Goal: Transaction & Acquisition: Purchase product/service

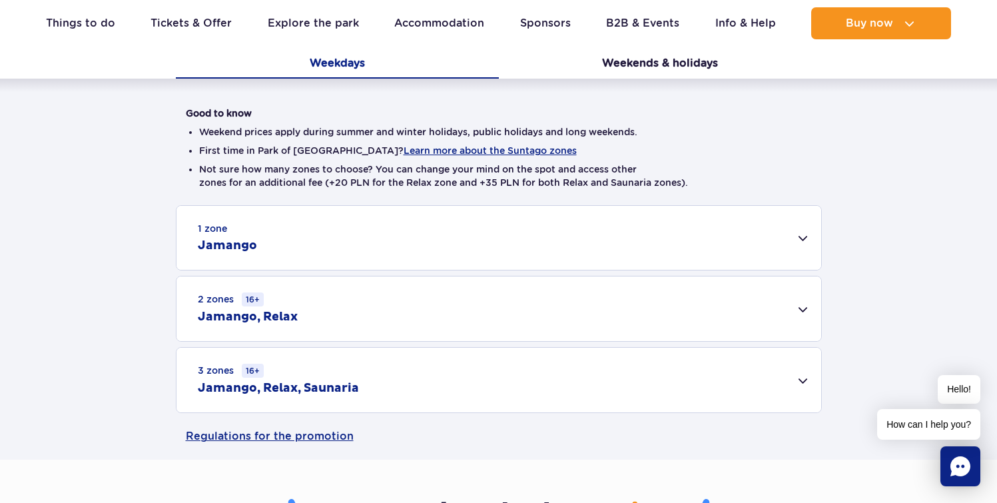
scroll to position [288, 0]
click at [382, 389] on div "3 zones 16+ Jamango, Relax, Saunaria" at bounding box center [498, 379] width 644 height 65
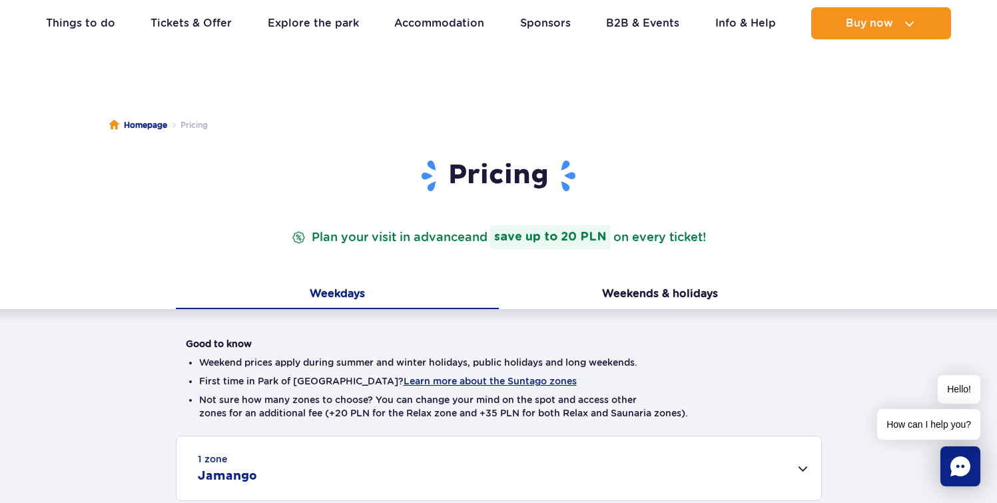
scroll to position [0, 0]
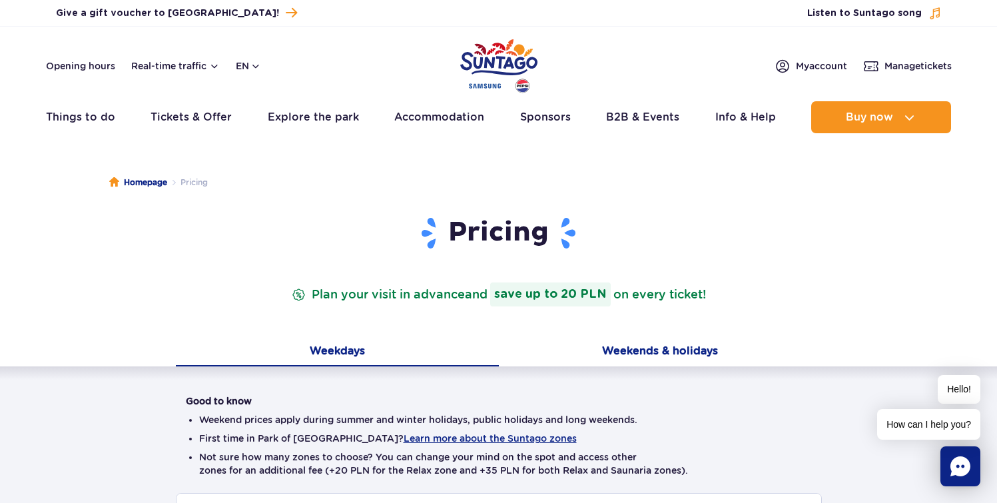
click at [620, 342] on button "Weekends & holidays" at bounding box center [660, 352] width 323 height 28
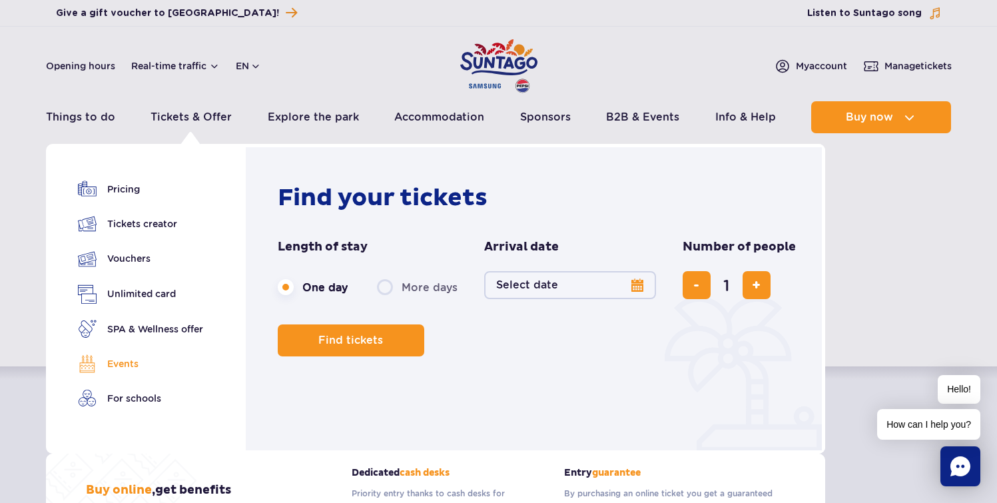
click at [144, 355] on link "Events" at bounding box center [140, 363] width 125 height 19
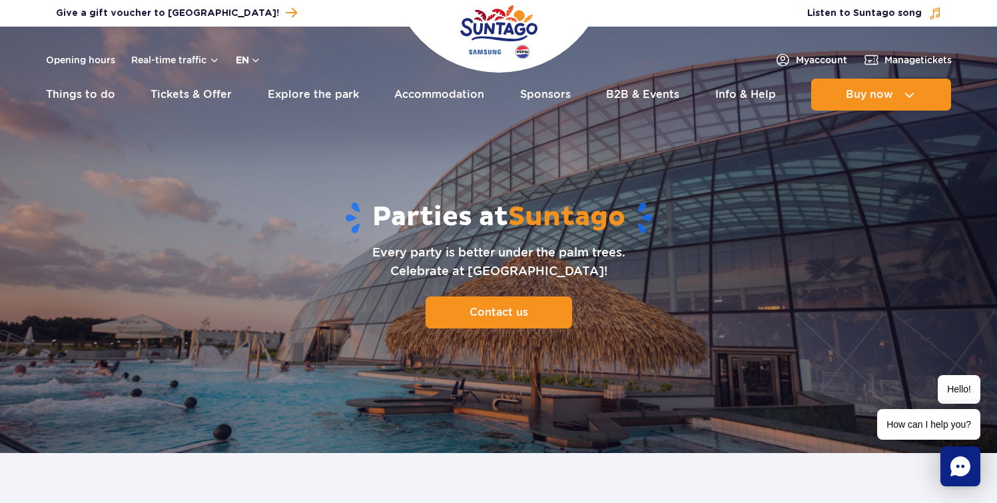
click at [238, 60] on button "en" at bounding box center [248, 59] width 25 height 13
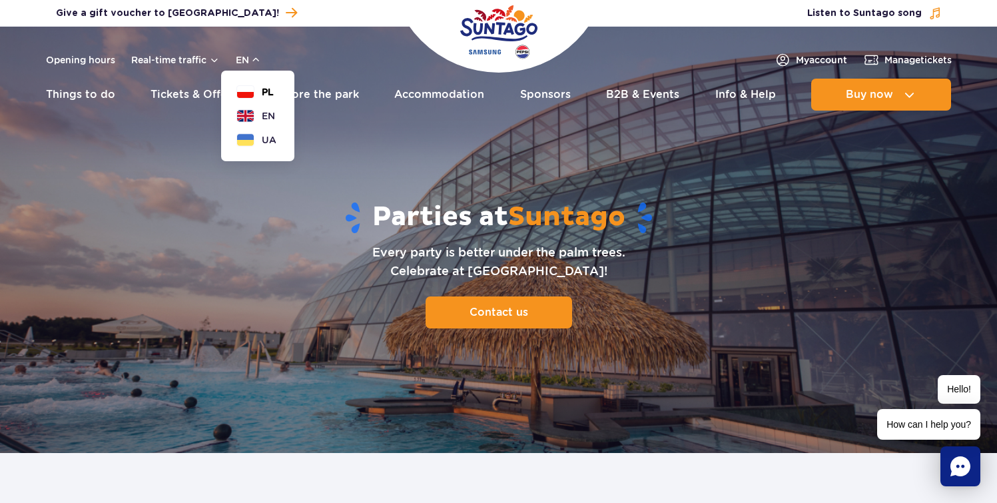
click at [254, 93] on button "PL" at bounding box center [255, 91] width 37 height 13
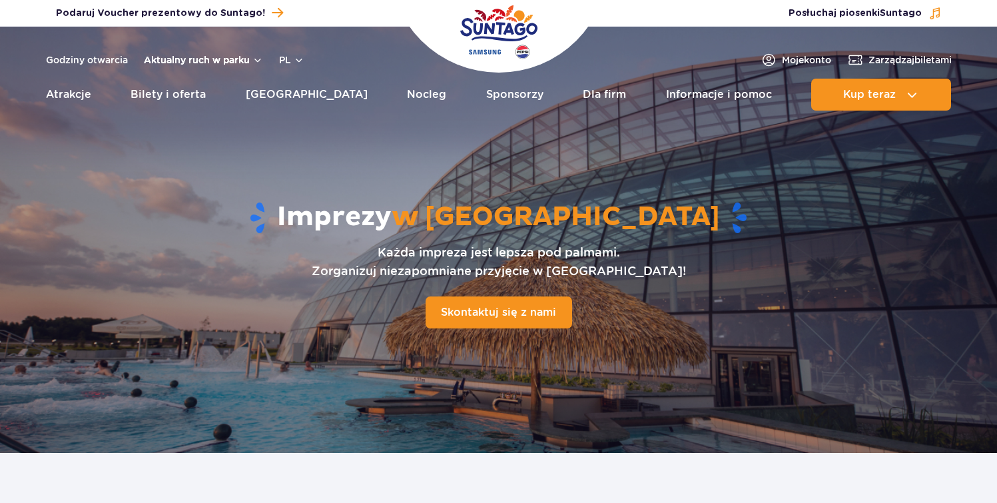
click at [181, 59] on button "Aktualny ruch w parku" at bounding box center [203, 60] width 119 height 11
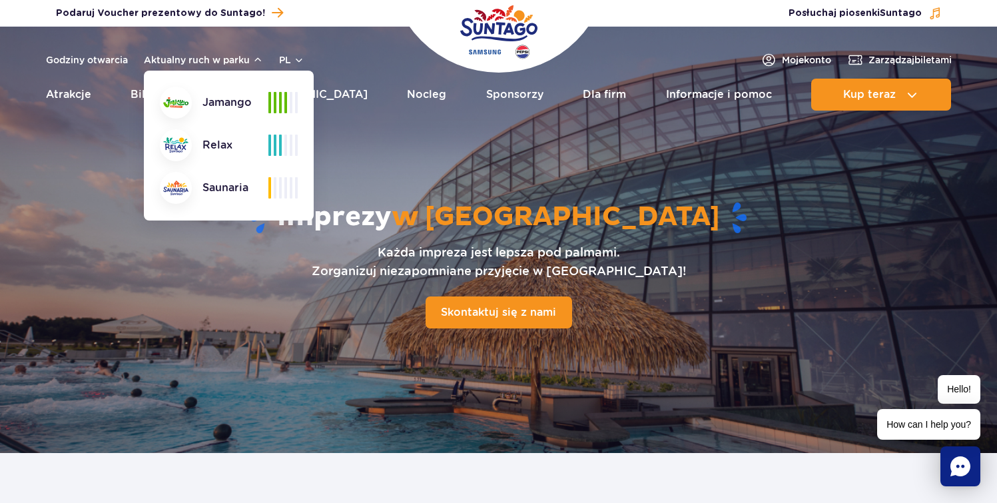
click at [368, 67] on div "Godziny otwarcia Aktualny ruch w parku Aktualny ruch w parku Jamango Relax Saun…" at bounding box center [498, 60] width 905 height 16
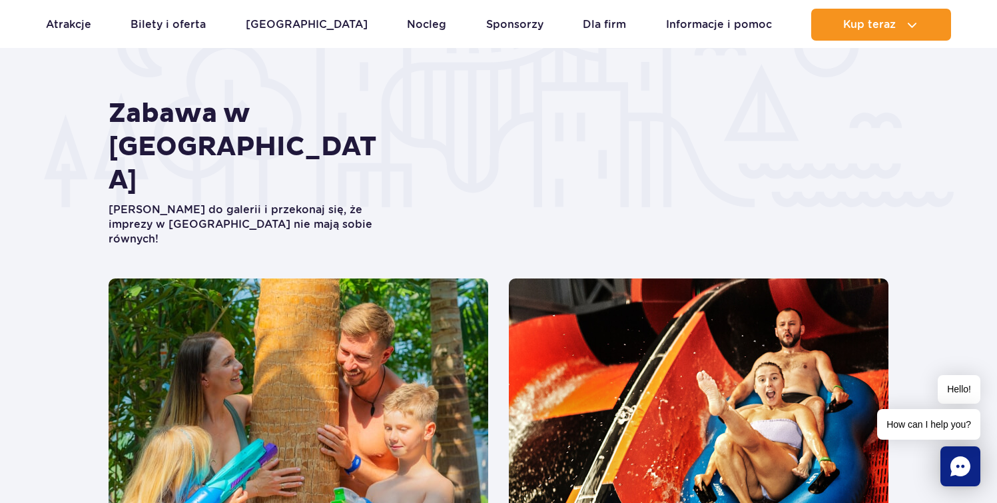
scroll to position [2362, 0]
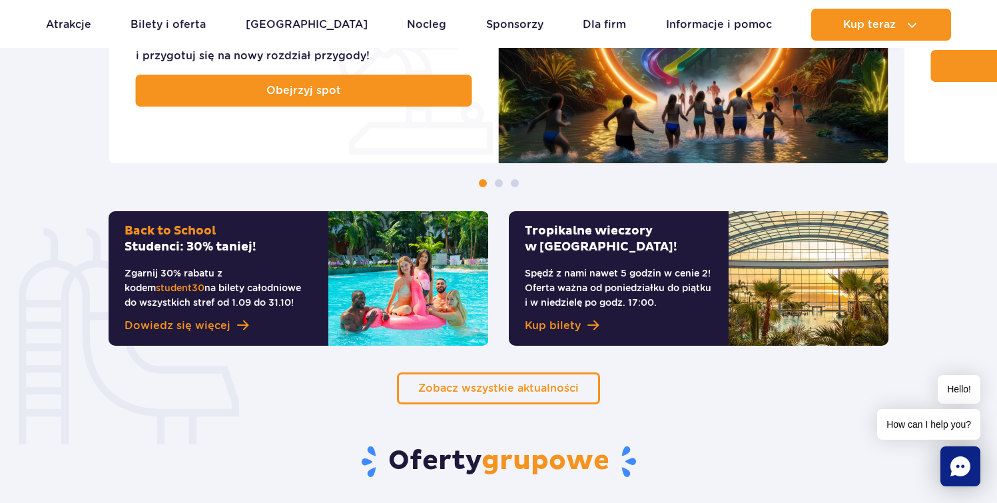
scroll to position [746, 0]
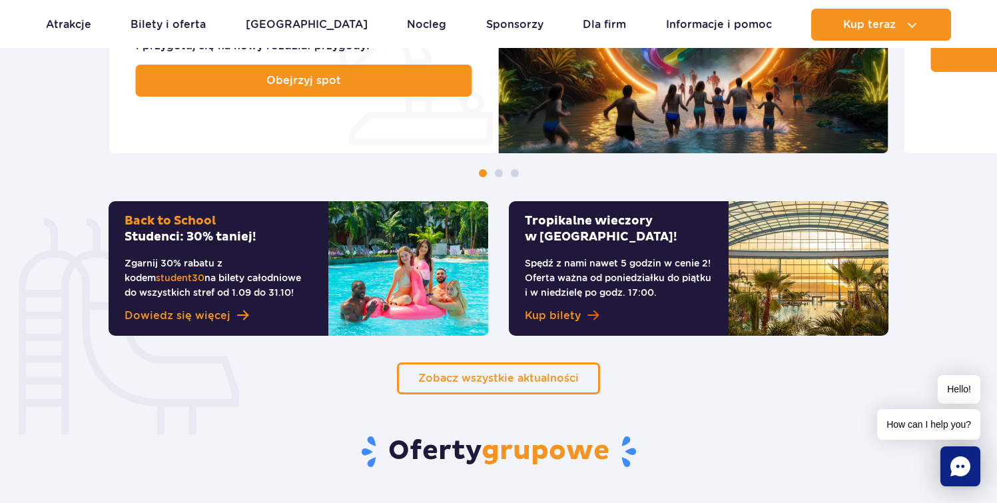
click at [572, 316] on span "Kup bilety" at bounding box center [553, 316] width 56 height 16
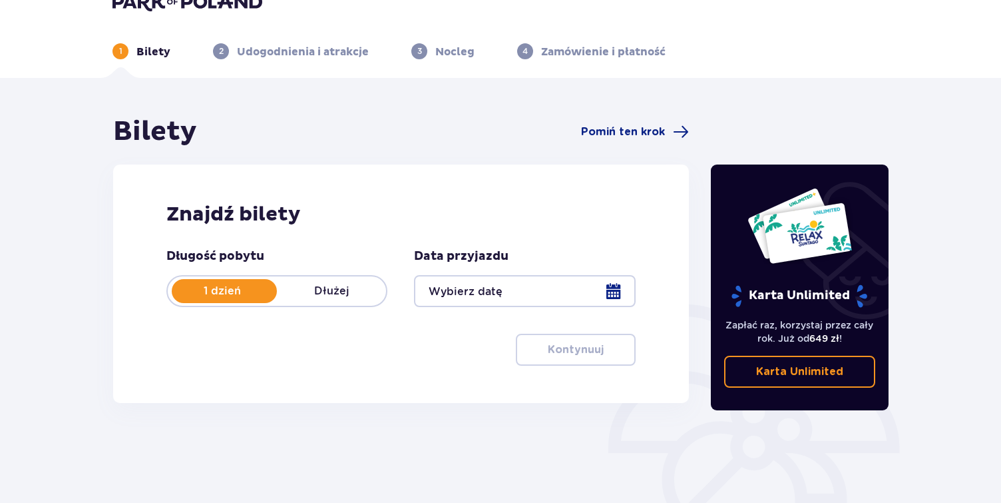
scroll to position [18, 0]
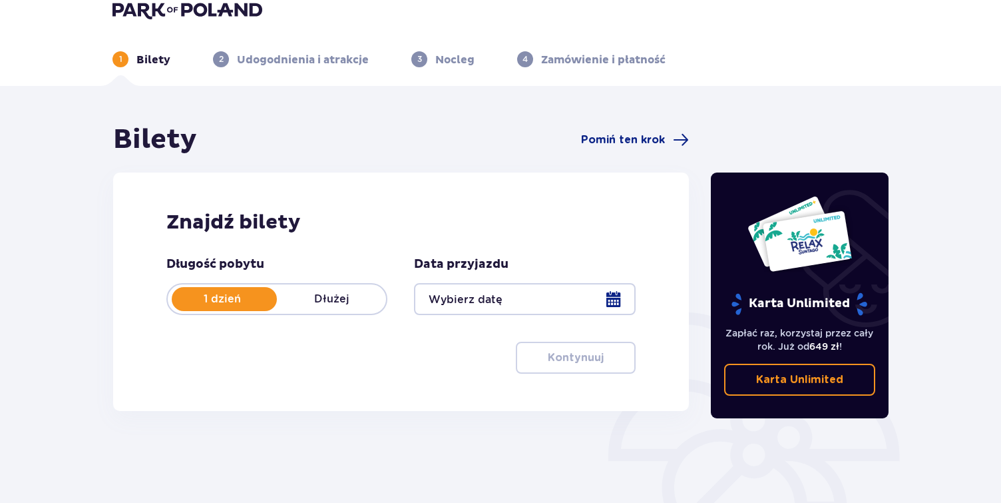
click at [560, 298] on div at bounding box center [524, 299] width 221 height 32
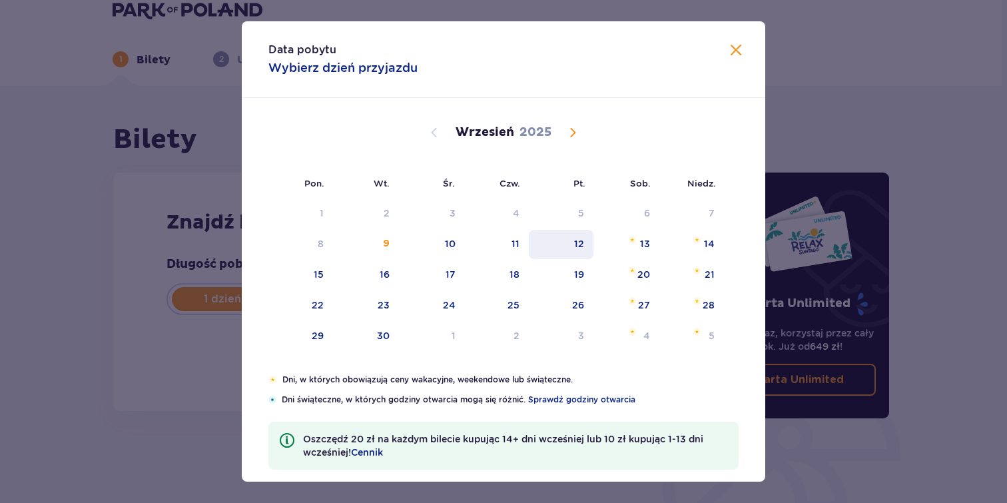
click at [575, 246] on div "12" at bounding box center [579, 243] width 10 height 13
type input "[DATE]"
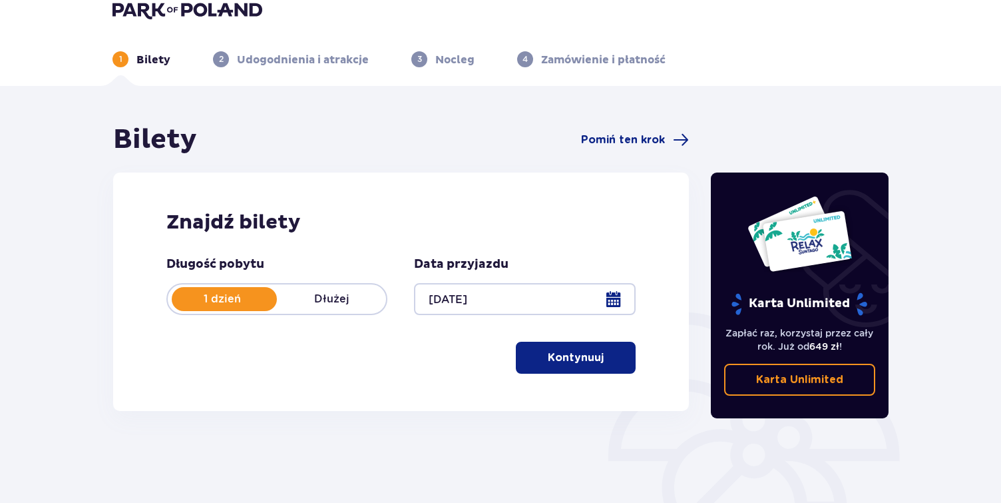
click at [563, 346] on button "Kontynuuj" at bounding box center [576, 358] width 120 height 32
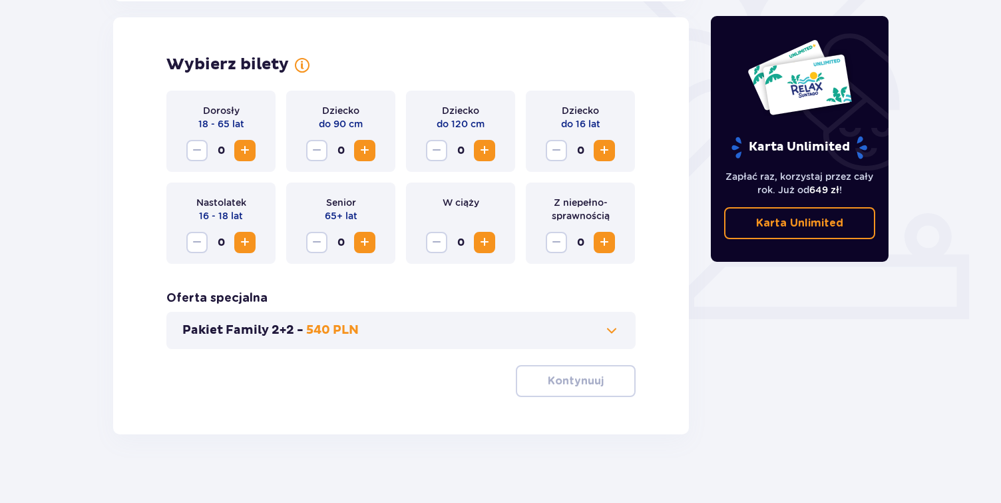
scroll to position [370, 0]
click at [246, 152] on span "Increase" at bounding box center [245, 149] width 16 height 16
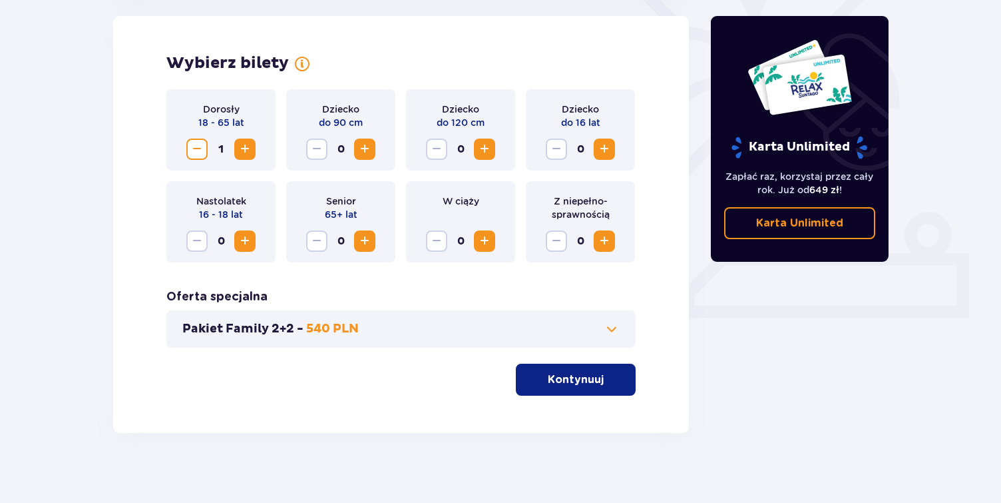
click at [561, 377] on p "Kontynuuj" at bounding box center [576, 379] width 56 height 15
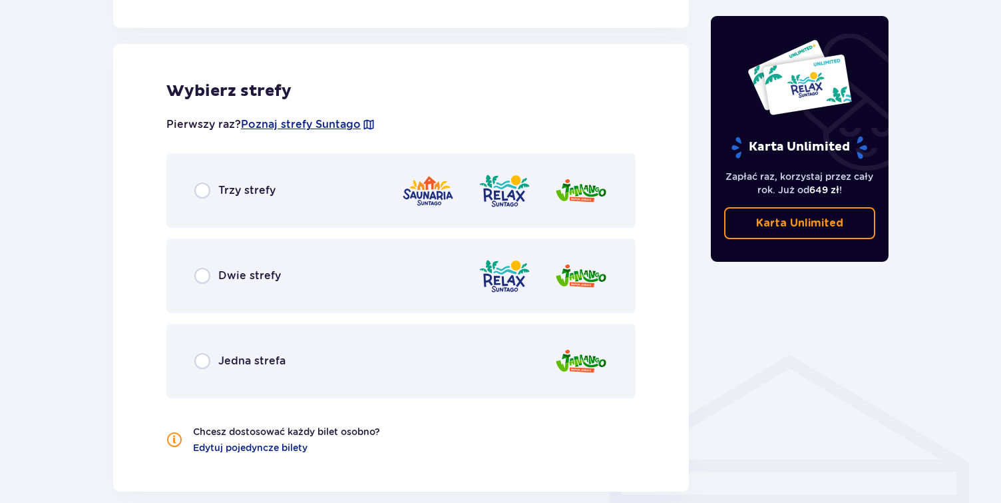
scroll to position [739, 0]
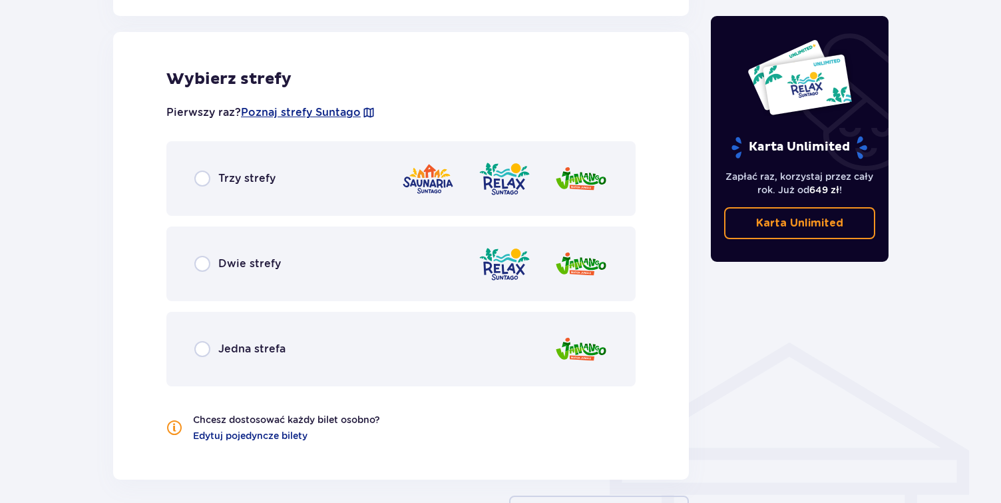
click at [403, 194] on img at bounding box center [427, 179] width 53 height 38
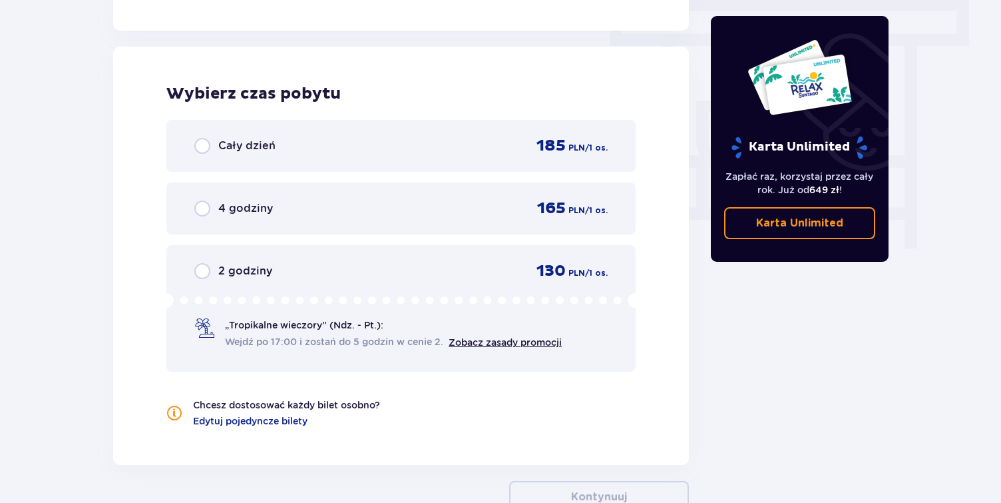
scroll to position [1202, 0]
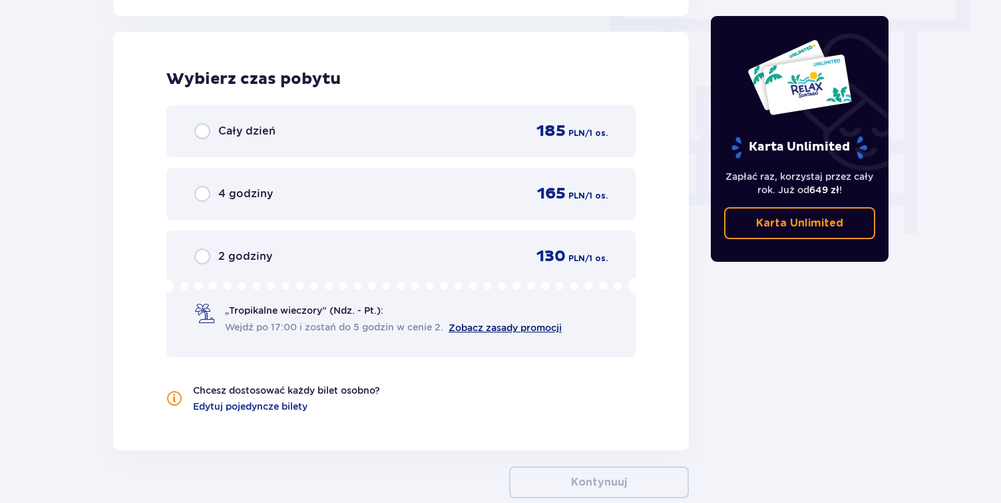
click at [467, 327] on link "Zobacz zasady promocji" at bounding box center [505, 327] width 113 height 11
